Goal: Navigation & Orientation: Find specific page/section

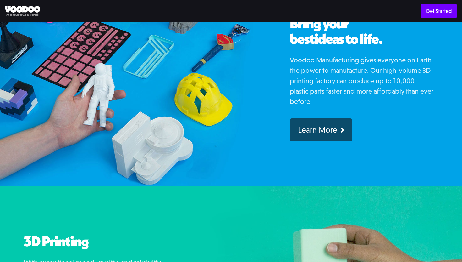
scroll to position [699, 0]
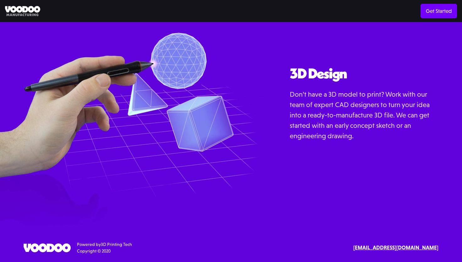
click at [0, 261] on div at bounding box center [0, 262] width 0 height 0
